Goal: Information Seeking & Learning: Learn about a topic

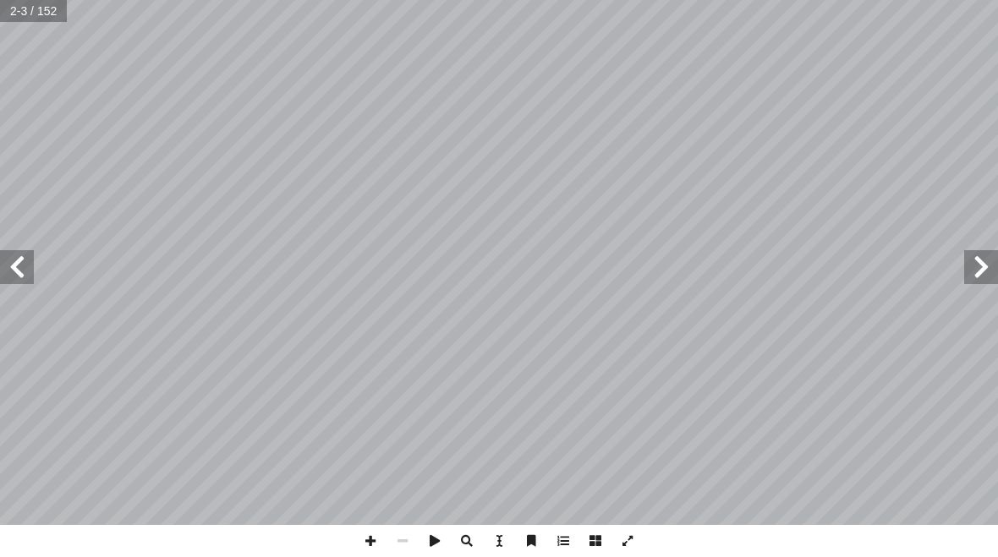
click at [23, 260] on span at bounding box center [17, 267] width 34 height 34
click at [18, 267] on span at bounding box center [17, 267] width 34 height 34
click at [9, 271] on span at bounding box center [17, 267] width 34 height 34
click at [14, 261] on span at bounding box center [17, 267] width 34 height 34
click at [23, 266] on span at bounding box center [17, 267] width 34 height 34
